Goal: Transaction & Acquisition: Purchase product/service

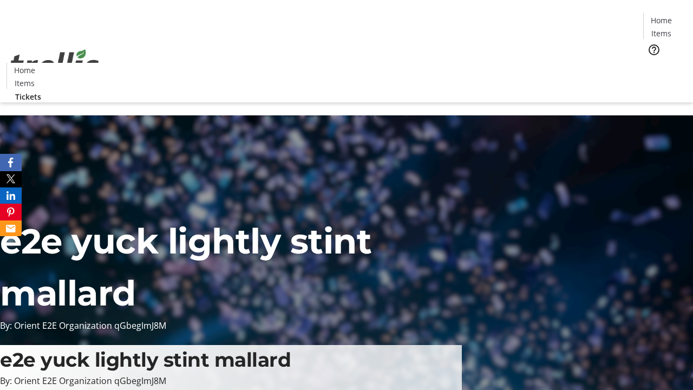
click at [652, 63] on span "Tickets" at bounding box center [665, 68] width 26 height 11
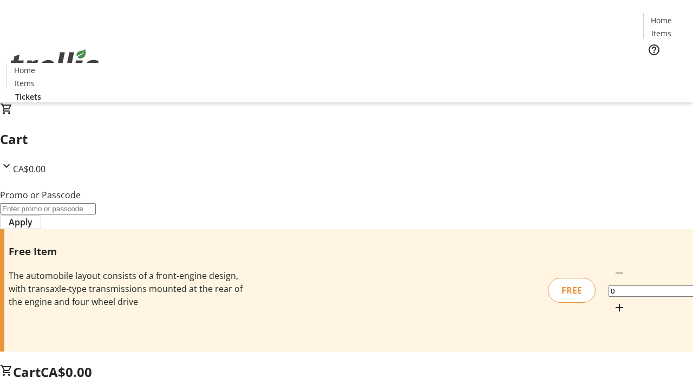
click at [613, 301] on mat-icon "Increment by one" at bounding box center [619, 307] width 13 height 13
type input "1"
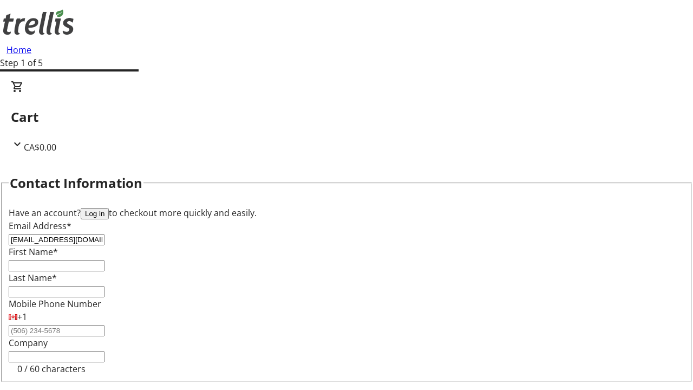
type input "[EMAIL_ADDRESS][DOMAIN_NAME]"
type input "Geo"
type input "[PERSON_NAME]"
